Goal: Find contact information: Find contact information

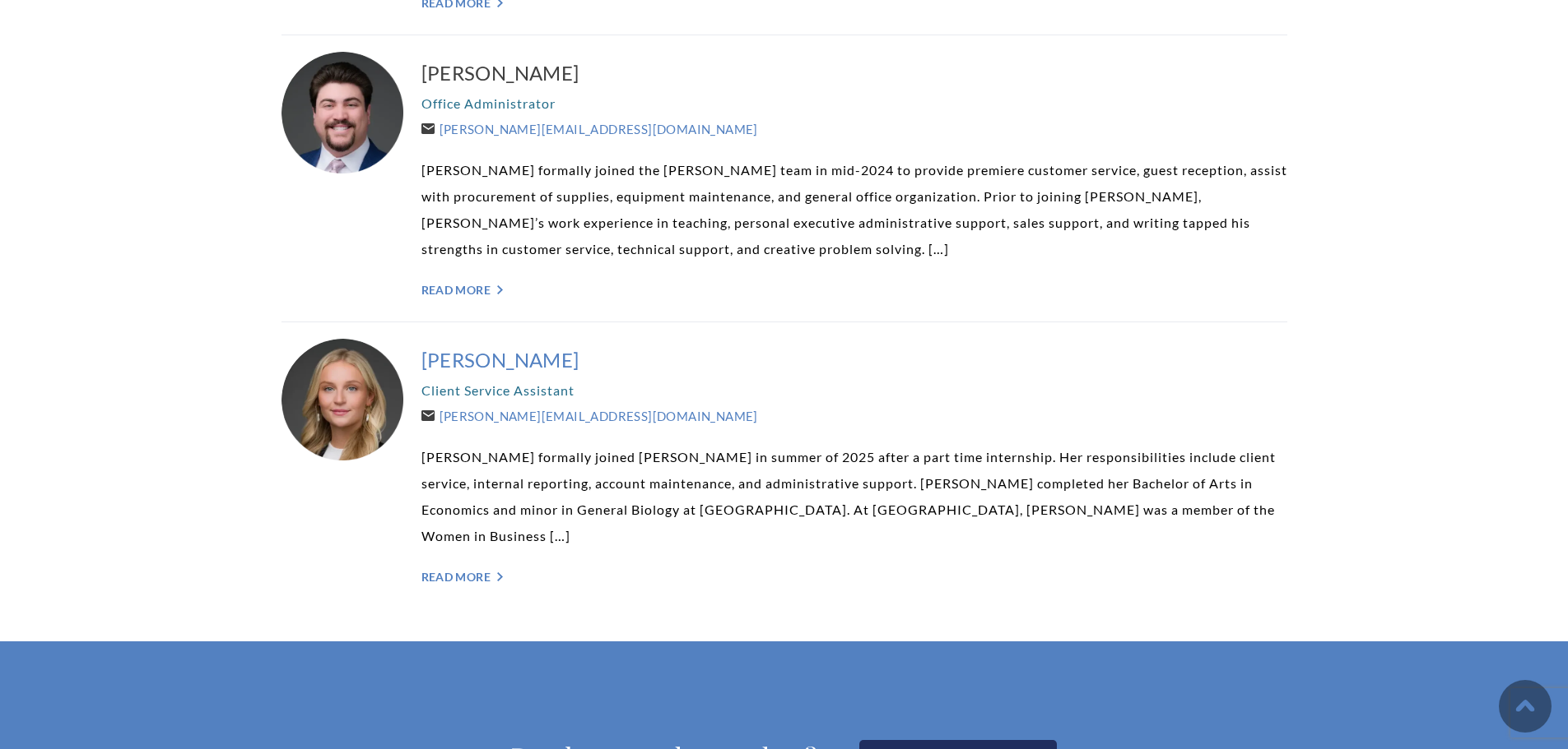
scroll to position [4195, 0]
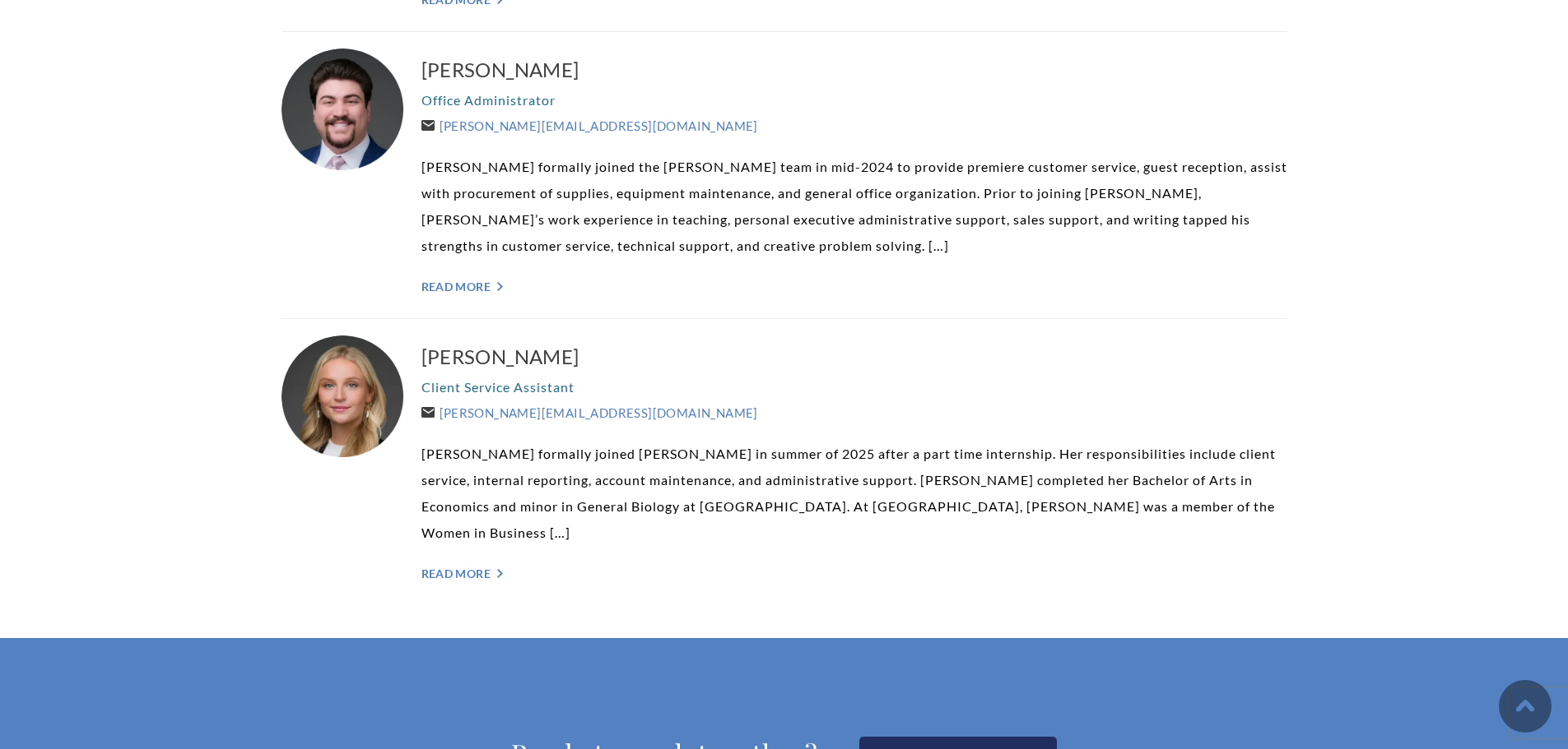
click at [363, 336] on div at bounding box center [343, 398] width 124 height 124
click at [460, 344] on h3 "[PERSON_NAME]" at bounding box center [854, 356] width 866 height 26
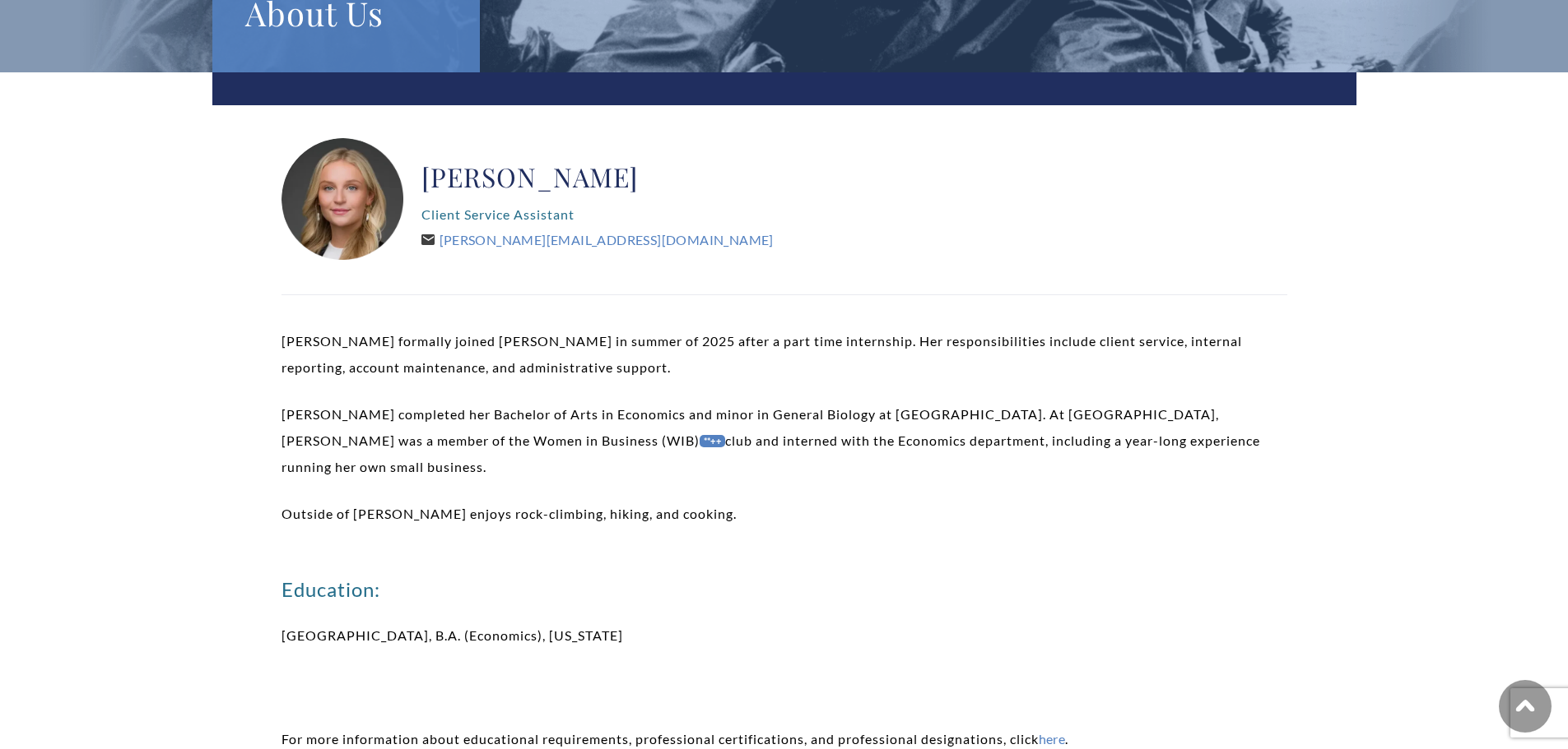
scroll to position [247, 0]
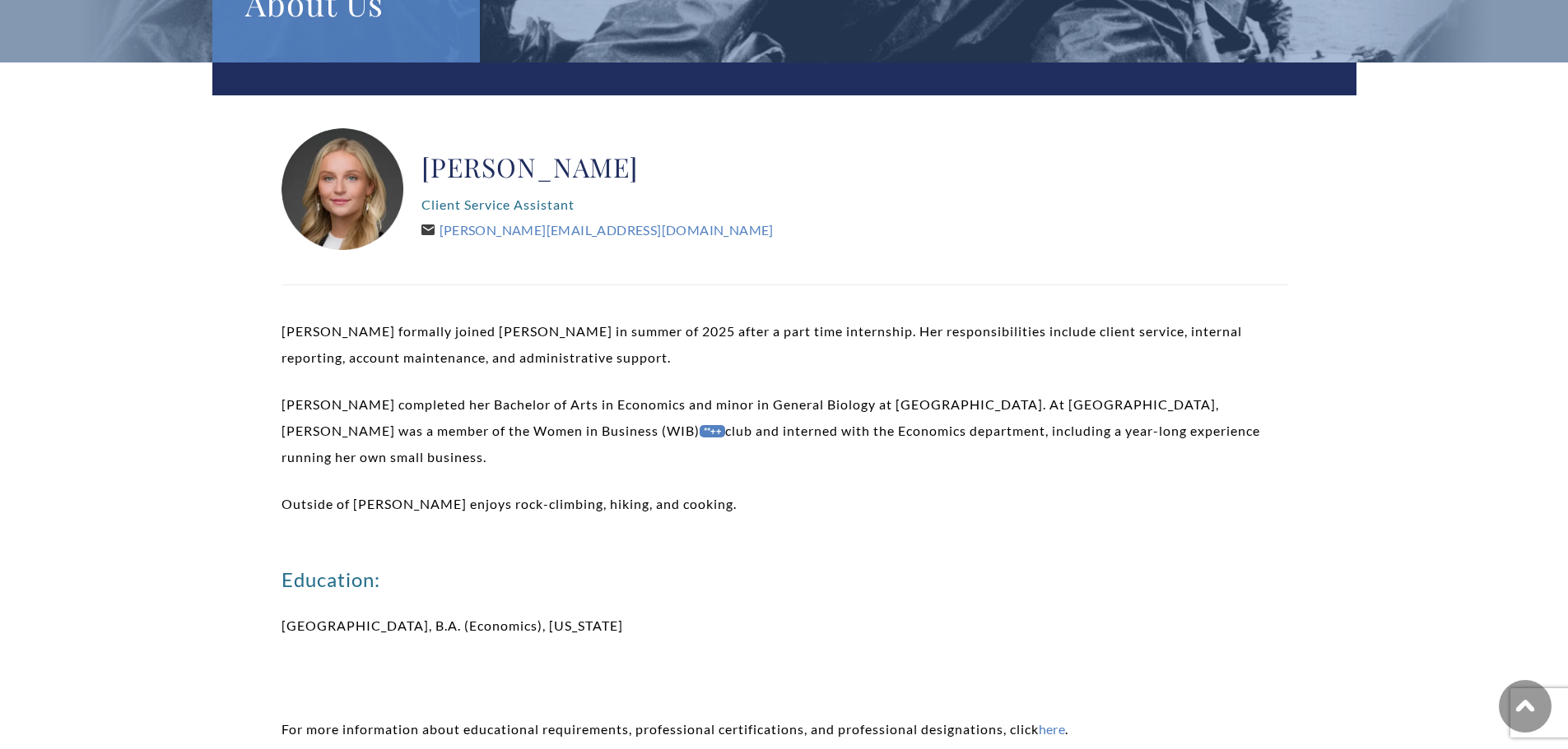
click at [508, 163] on h2 "[PERSON_NAME]" at bounding box center [598, 167] width 353 height 33
click at [506, 164] on h2 "[PERSON_NAME]" at bounding box center [598, 167] width 353 height 33
click at [505, 165] on h2 "[PERSON_NAME]" at bounding box center [598, 167] width 353 height 33
drag, startPoint x: 504, startPoint y: 166, endPoint x: 457, endPoint y: 169, distance: 47.1
click at [457, 169] on h2 "[PERSON_NAME]" at bounding box center [598, 167] width 353 height 33
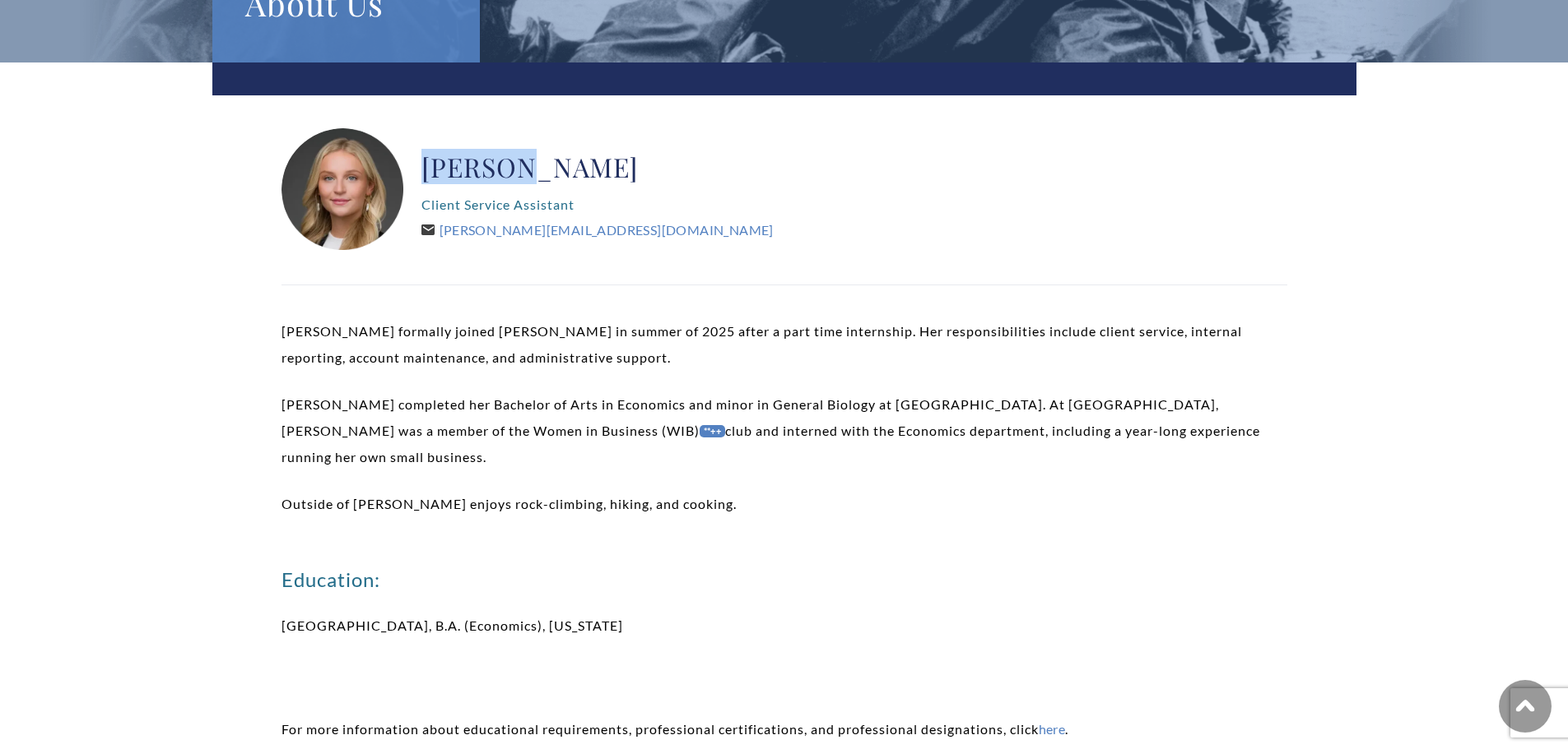
click at [457, 169] on h2 "[PERSON_NAME]" at bounding box center [598, 167] width 353 height 33
copy div "[PERSON_NAME]"
